Goal: Task Accomplishment & Management: Manage account settings

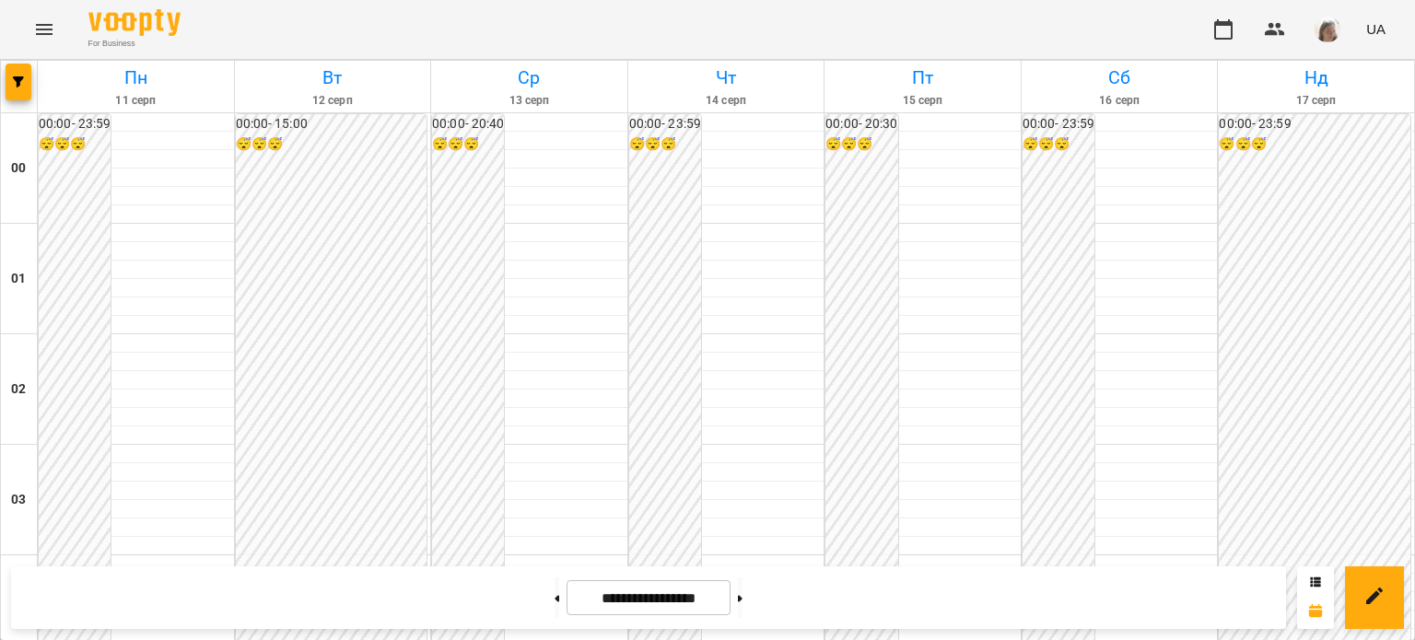
scroll to position [2035, 0]
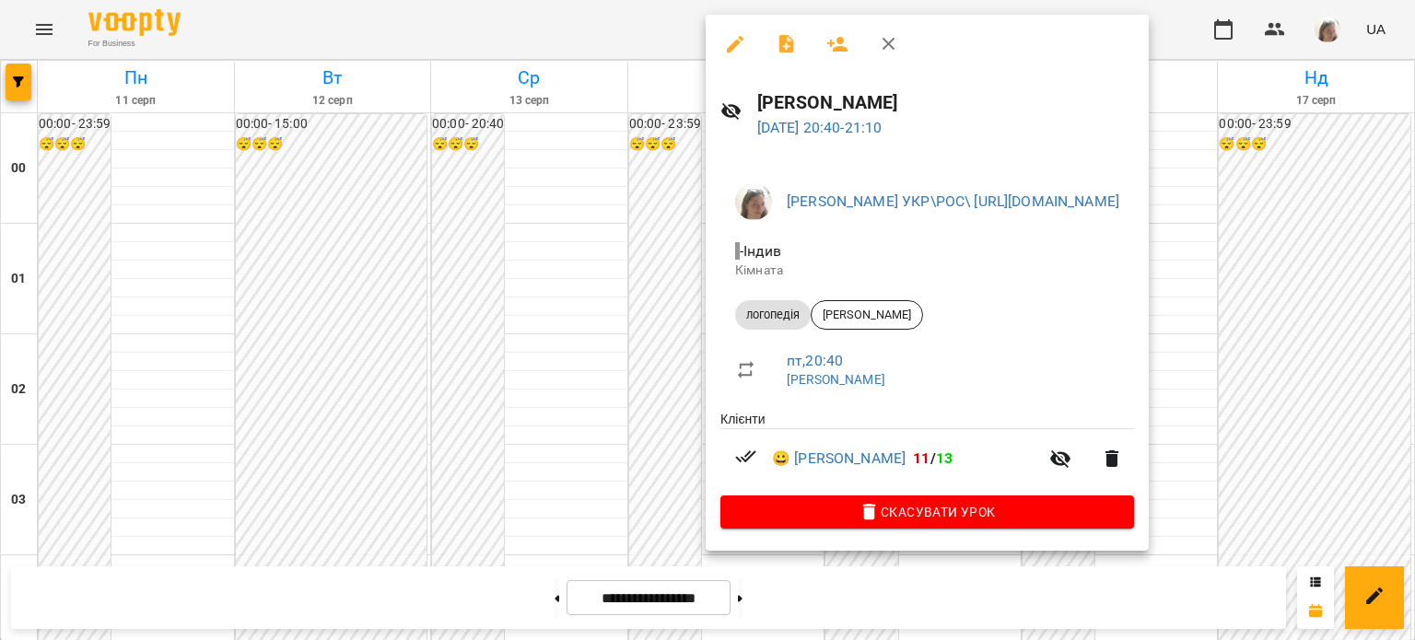
click at [506, 270] on div at bounding box center [707, 320] width 1415 height 640
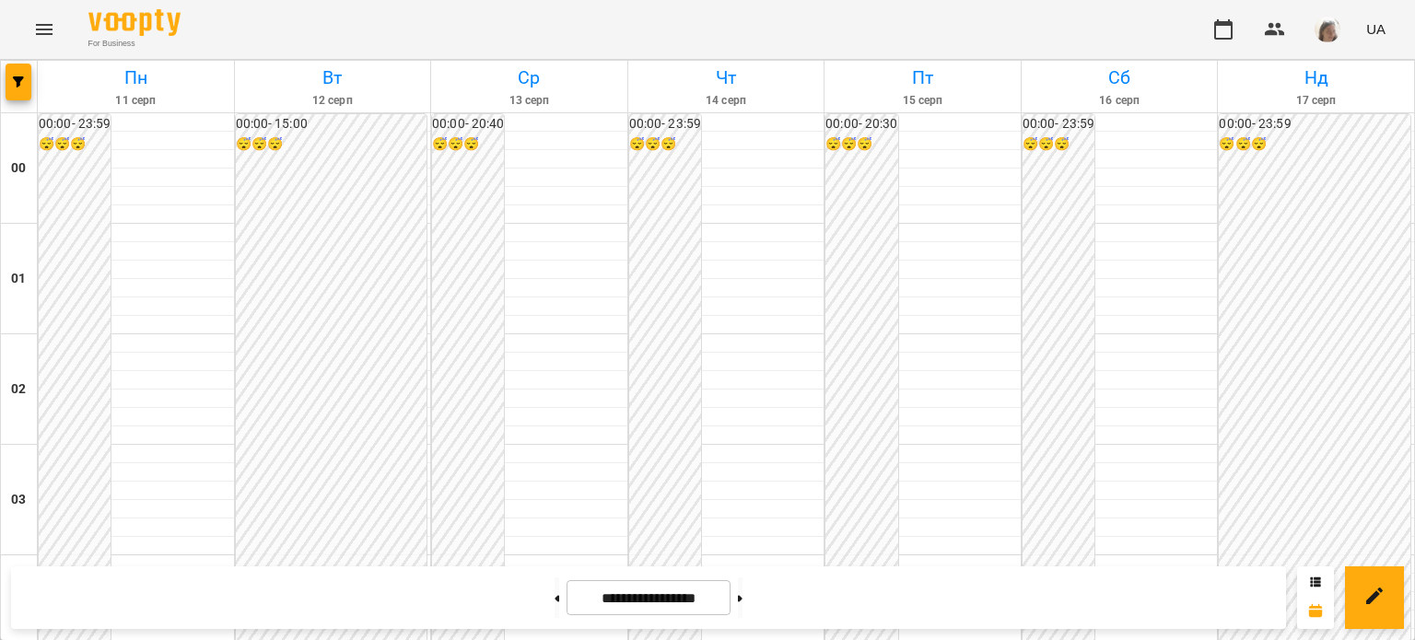
scroll to position [2207, 0]
click at [50, 31] on icon "Menu" at bounding box center [44, 29] width 22 height 22
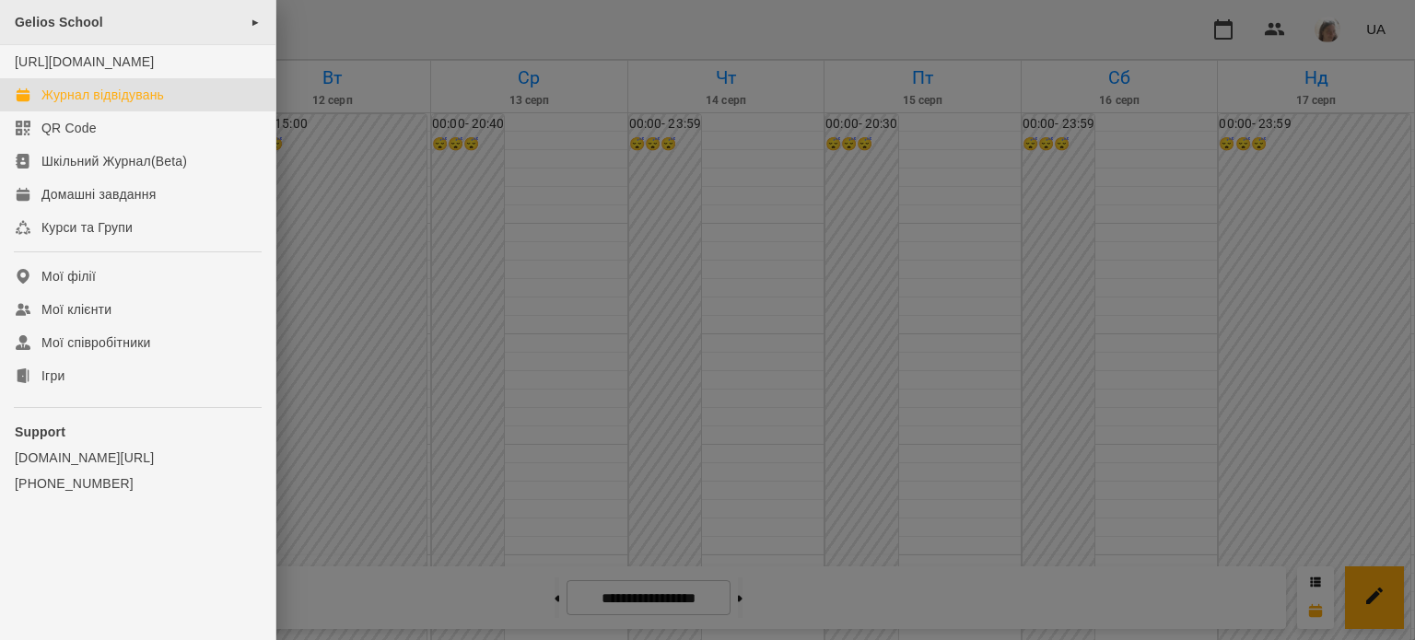
click at [133, 12] on div "Gelios School ►" at bounding box center [137, 22] width 275 height 45
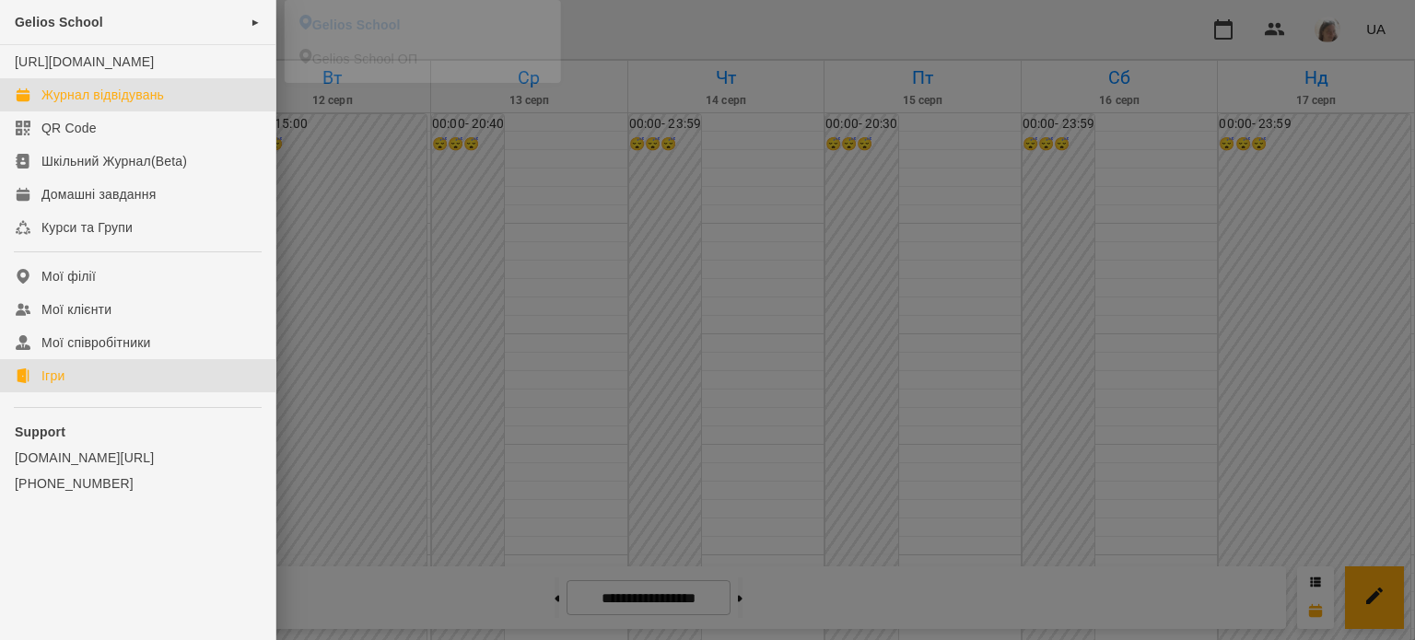
click at [157, 392] on link "Ігри" at bounding box center [137, 375] width 275 height 33
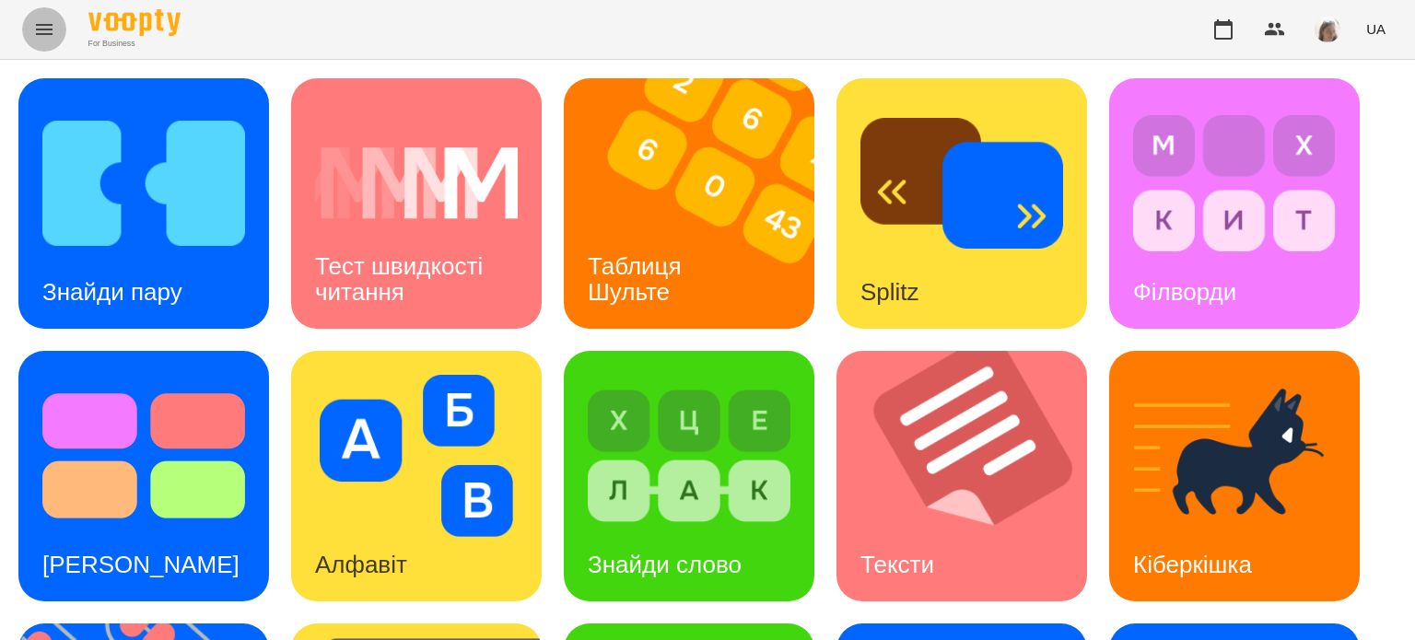
click at [46, 24] on icon "Menu" at bounding box center [44, 29] width 17 height 11
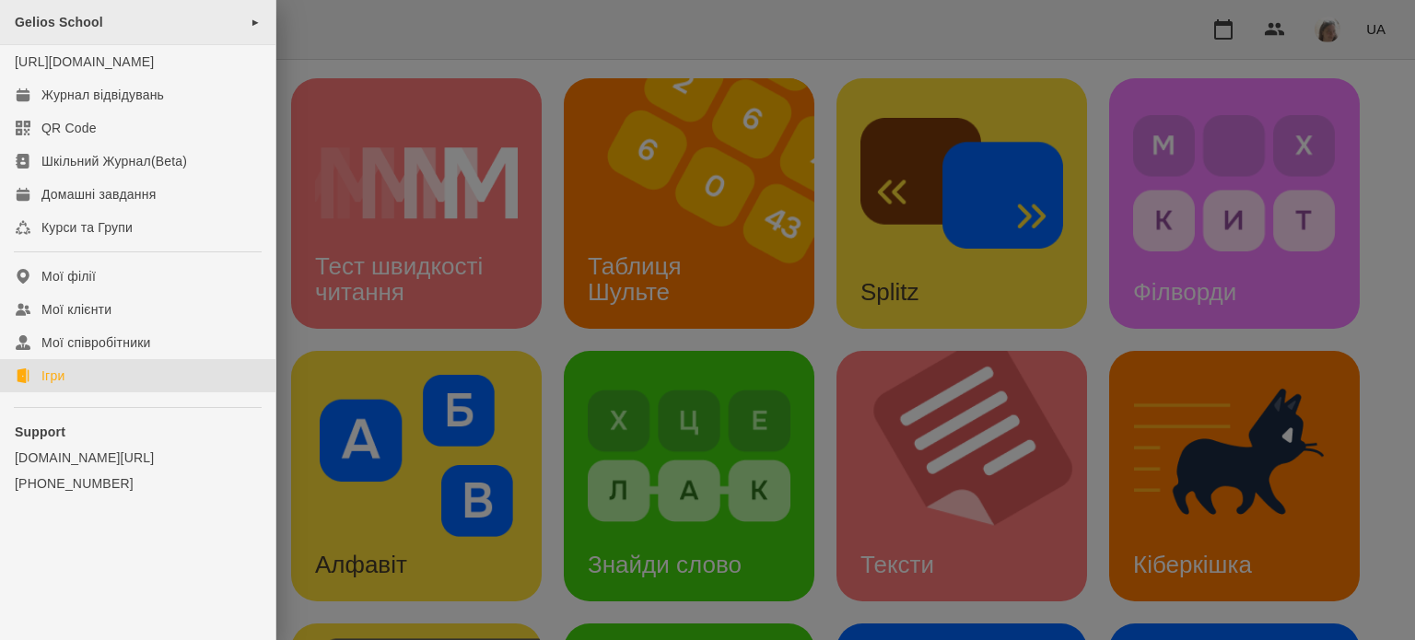
click at [87, 23] on span "Gelios School" at bounding box center [59, 22] width 88 height 15
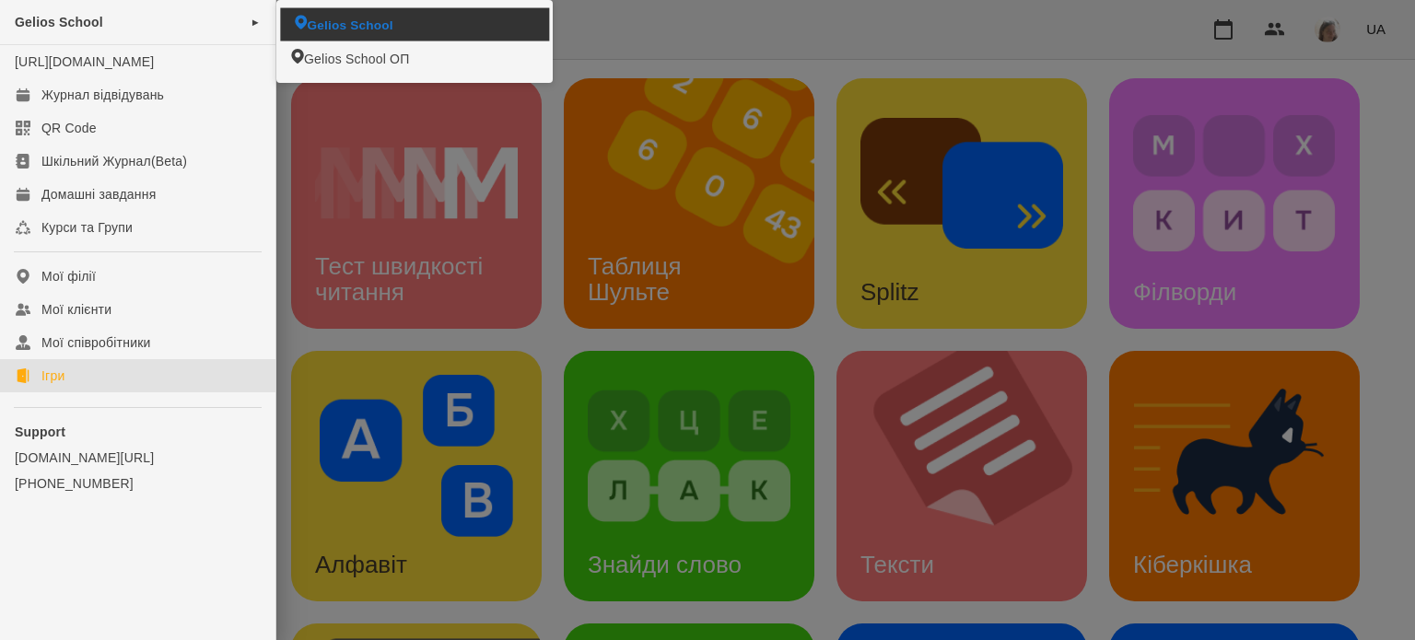
click at [350, 19] on span "Gelios School" at bounding box center [350, 24] width 86 height 17
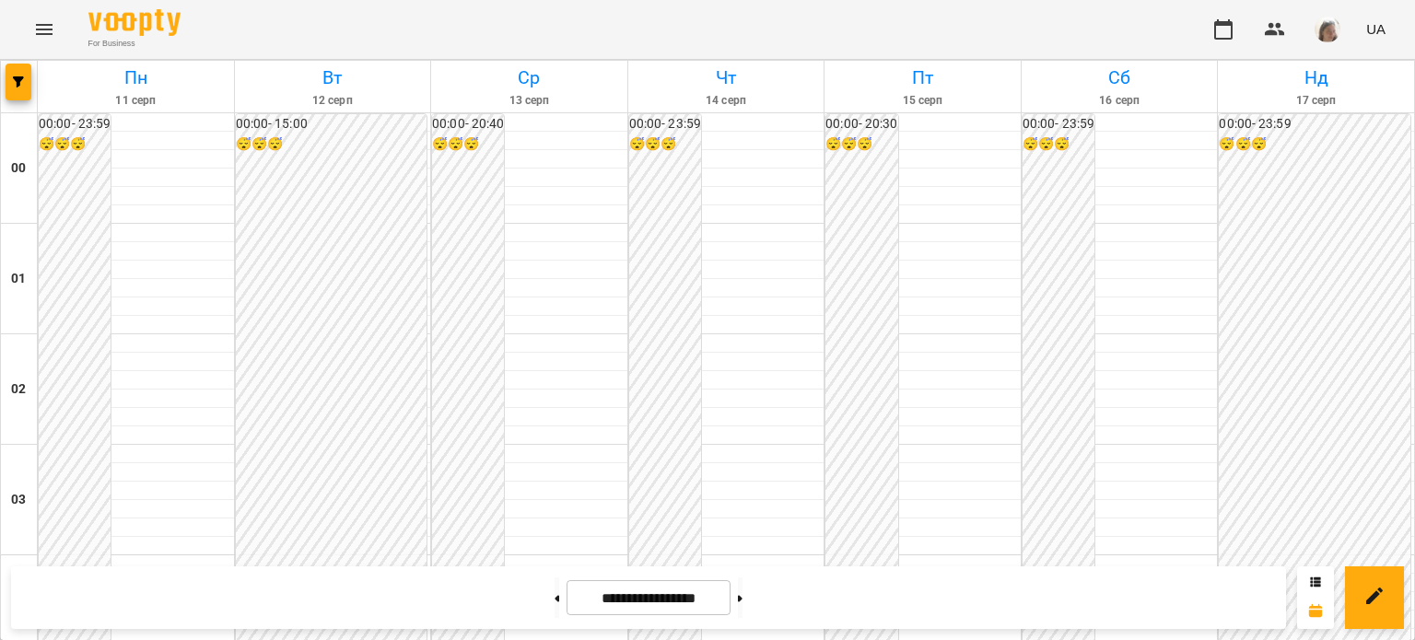
scroll to position [2044, 0]
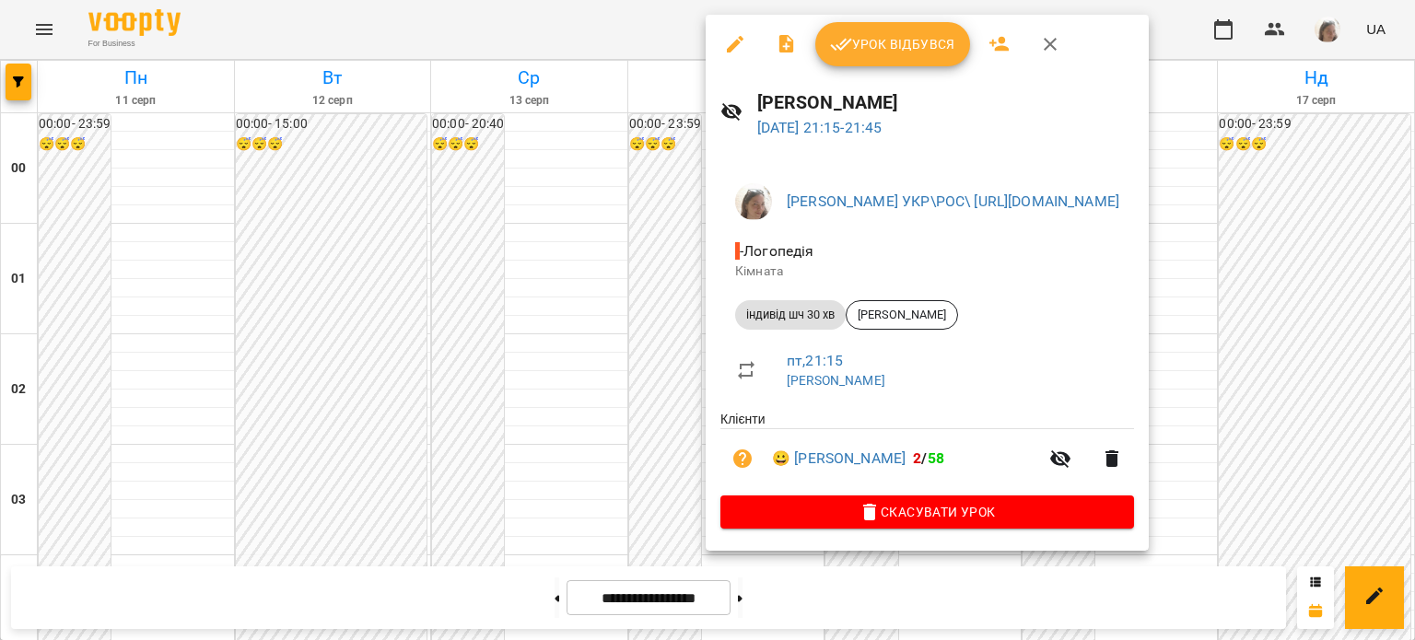
click at [872, 54] on span "Урок відбувся" at bounding box center [892, 44] width 125 height 22
